Goal: Task Accomplishment & Management: Manage account settings

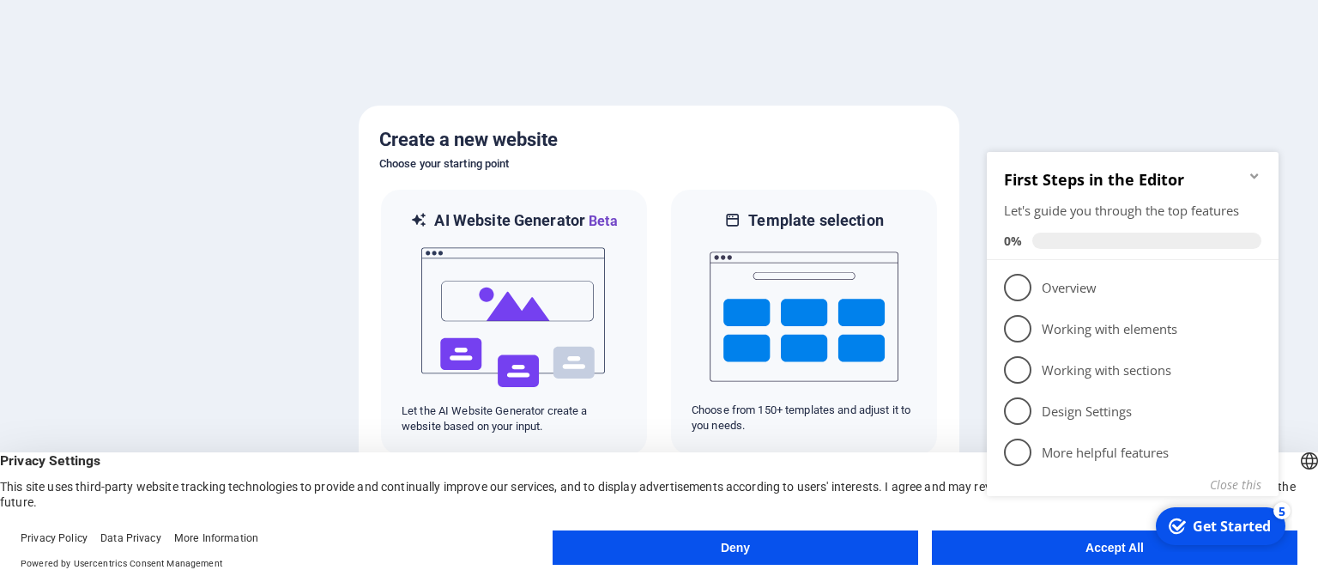
click at [745, 544] on button "Deny" at bounding box center [736, 547] width 366 height 34
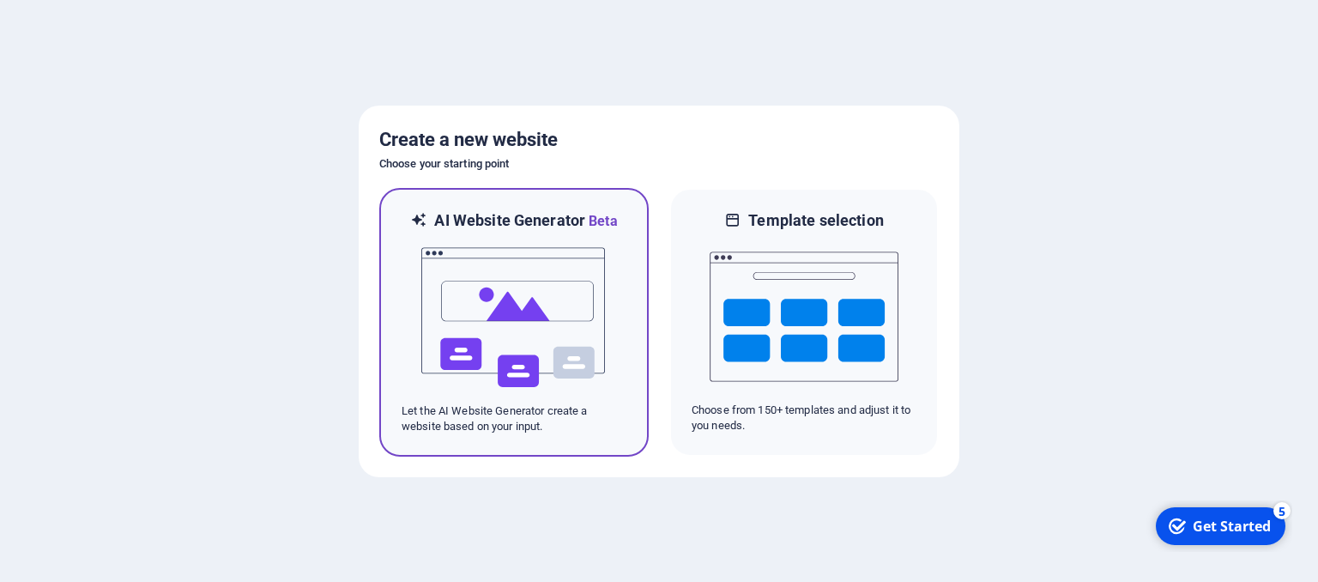
click at [554, 362] on img at bounding box center [514, 318] width 189 height 172
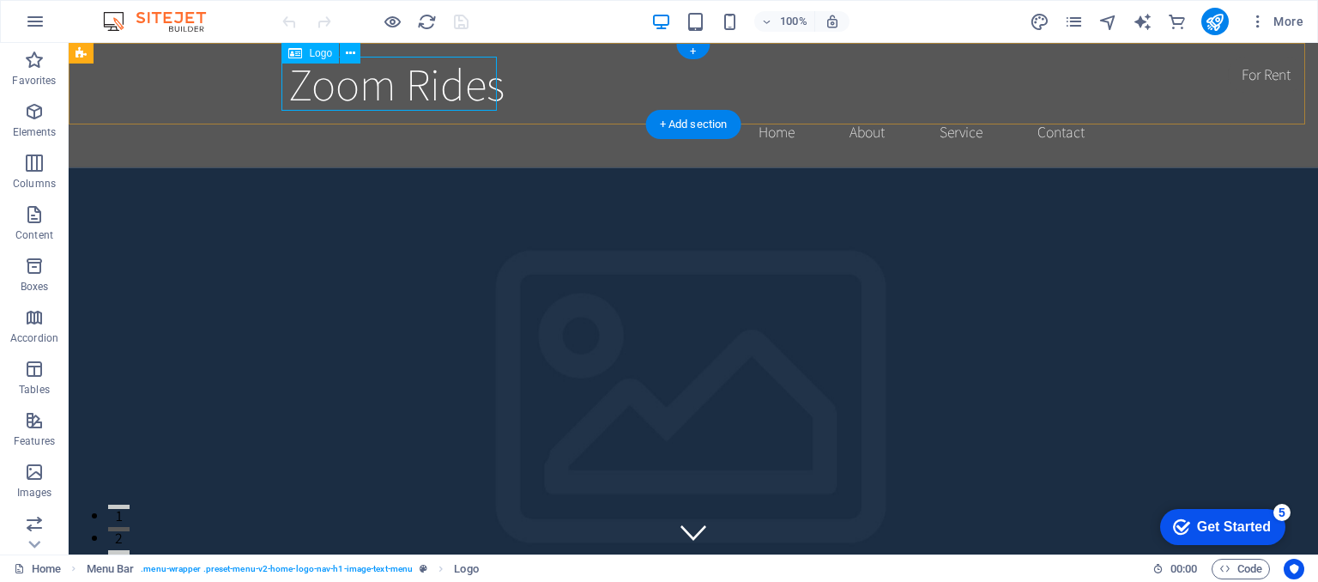
click at [390, 87] on div "Zoom Rides" at bounding box center [693, 84] width 810 height 54
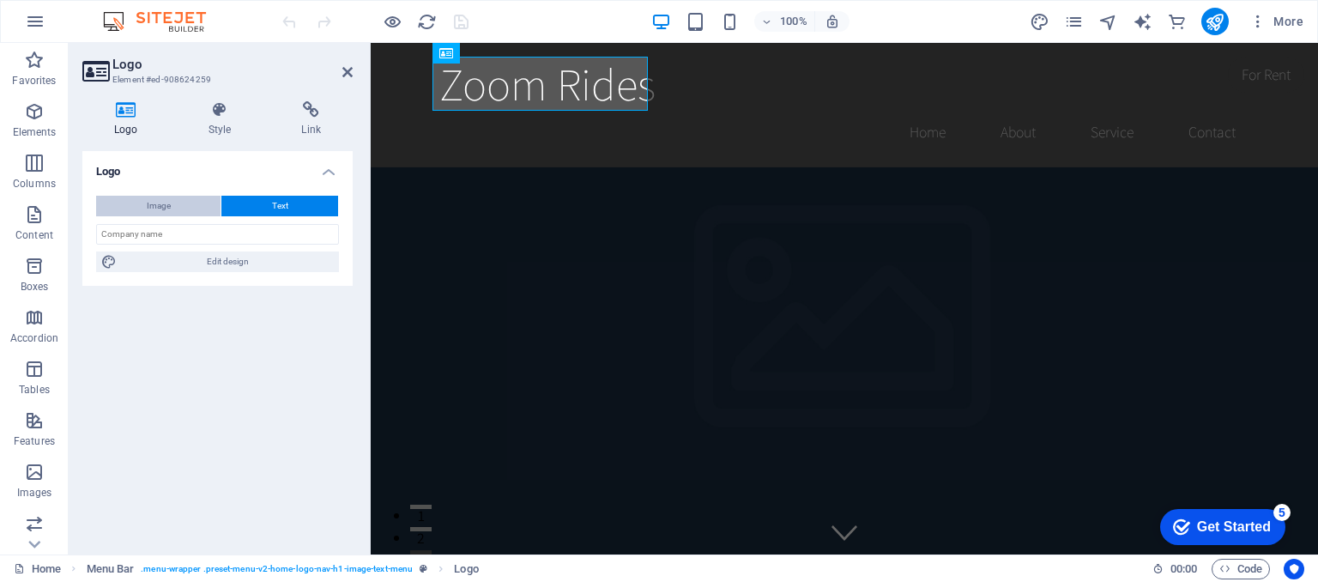
click at [175, 205] on button "Image" at bounding box center [158, 206] width 124 height 21
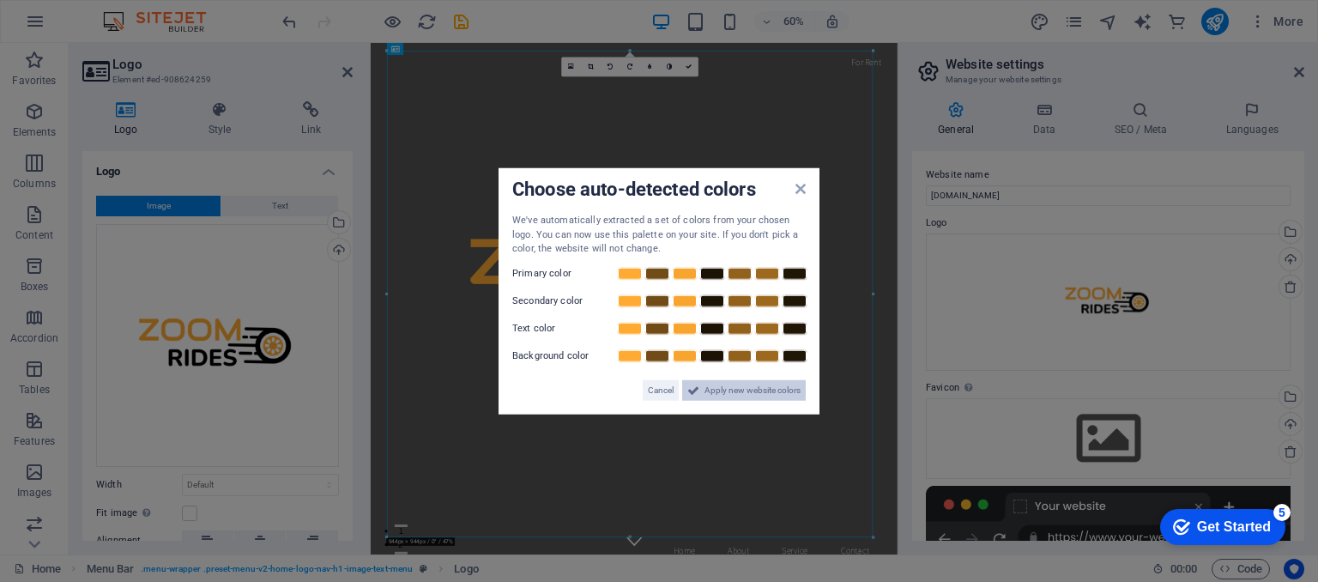
click at [735, 392] on span "Apply new website colors" at bounding box center [752, 389] width 96 height 21
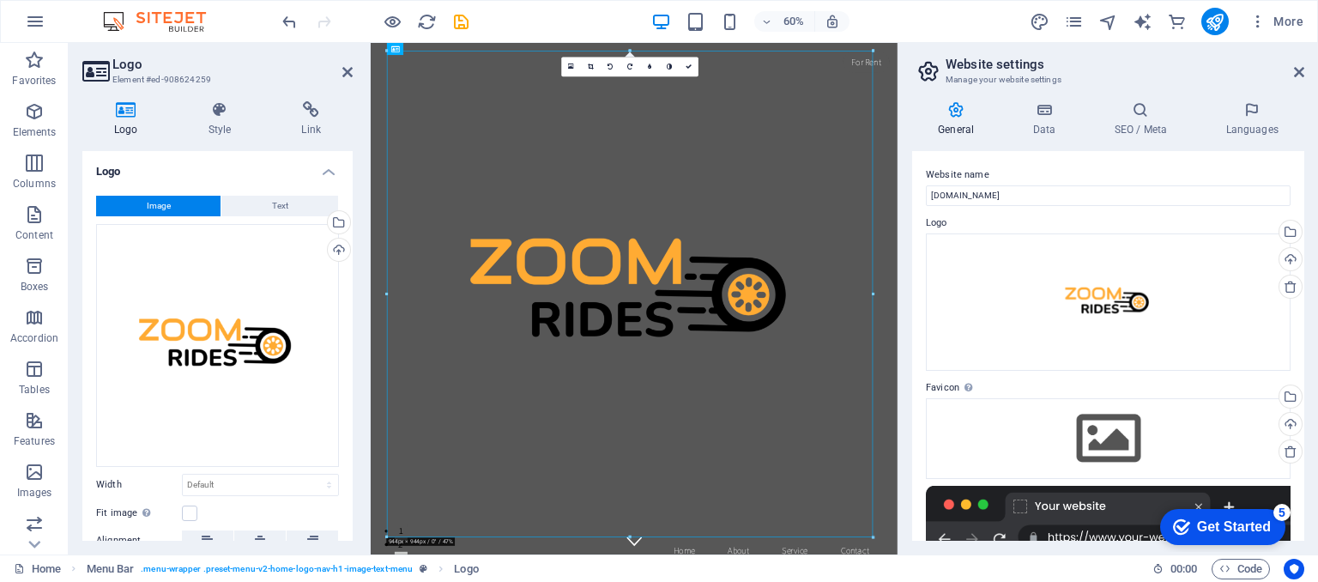
drag, startPoint x: 348, startPoint y: 203, endPoint x: 357, endPoint y: 371, distance: 167.5
click at [357, 371] on div "Logo Style Link Logo Image Text Drag files here, click to choose files or selec…" at bounding box center [218, 321] width 298 height 467
click at [185, 511] on label at bounding box center [189, 512] width 15 height 15
click at [0, 0] on input "Fit image Automatically fit image to a fixed width and height" at bounding box center [0, 0] width 0 height 0
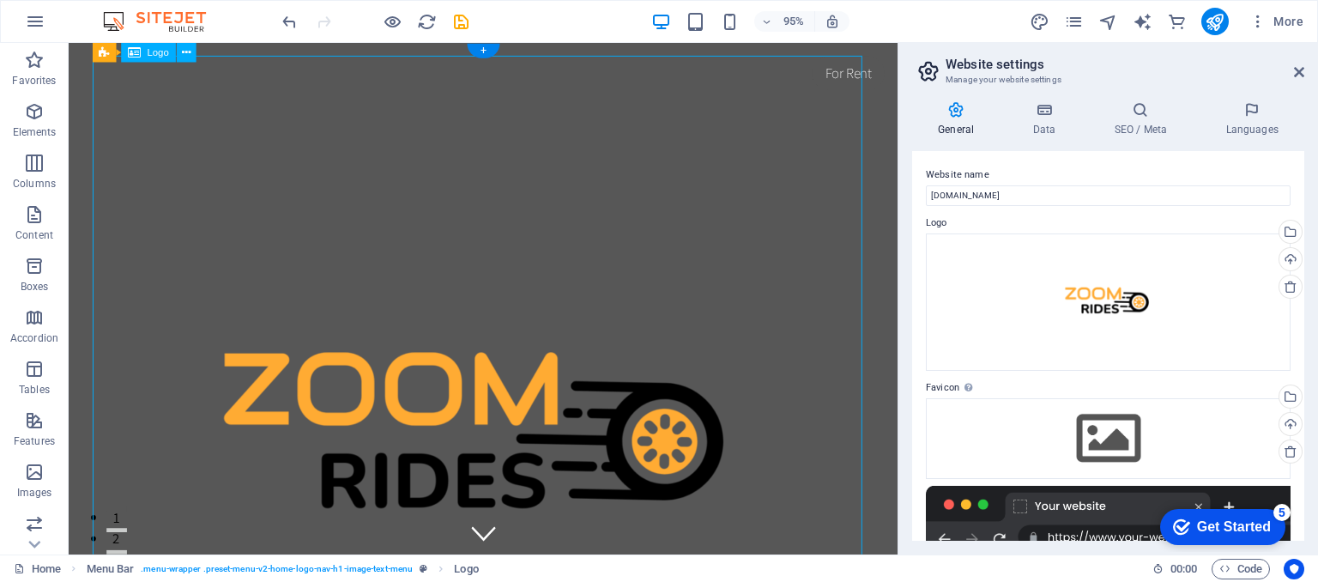
drag, startPoint x: 477, startPoint y: 358, endPoint x: 479, endPoint y: 158, distance: 199.9
click at [479, 158] on div at bounding box center [505, 462] width 810 height 810
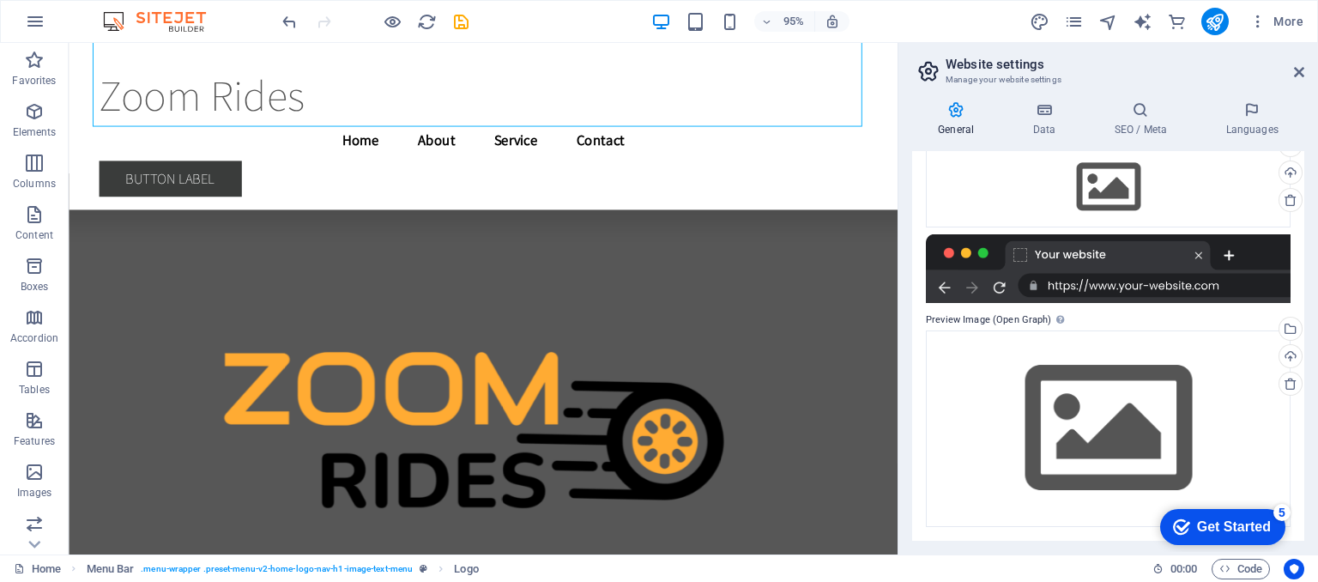
scroll to position [8097, 0]
